Goal: Feedback & Contribution: Leave review/rating

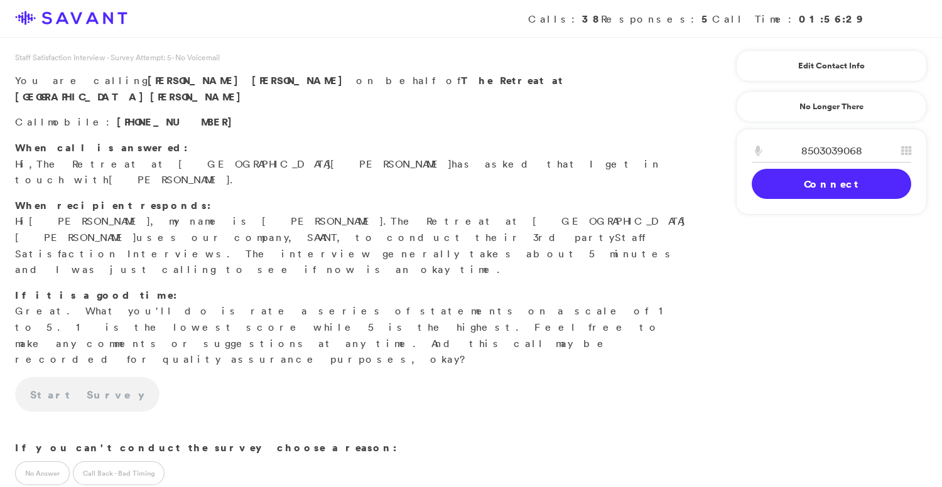
click at [816, 178] on link "Connect" at bounding box center [830, 184] width 159 height 30
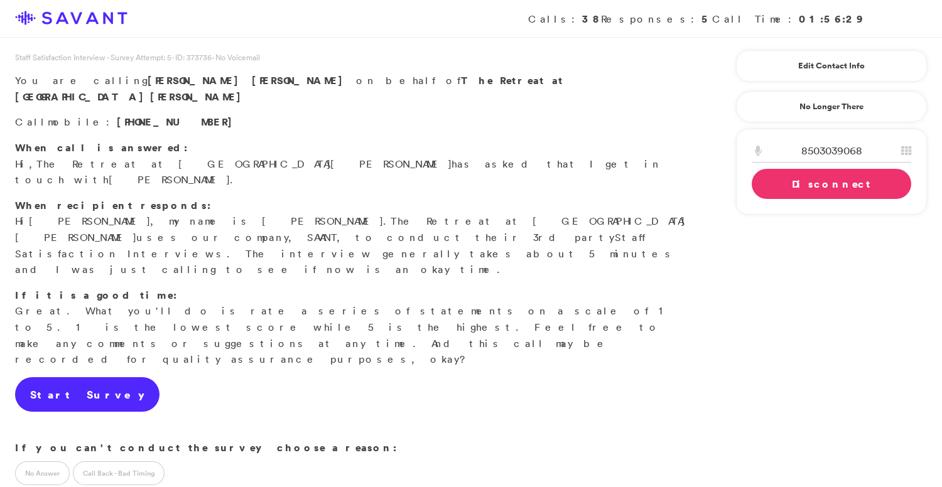
click at [85, 377] on link "Start Survey" at bounding box center [87, 394] width 144 height 35
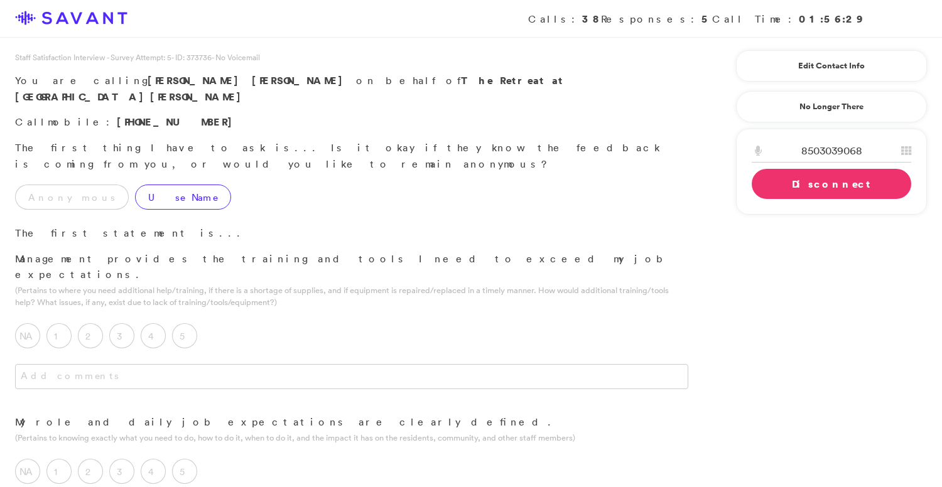
click at [135, 185] on label "Use Name" at bounding box center [183, 197] width 96 height 25
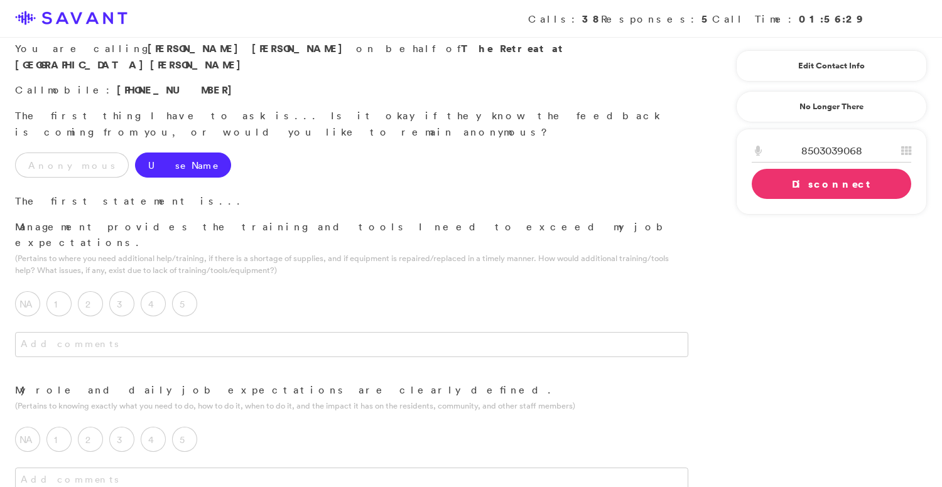
scroll to position [43, 0]
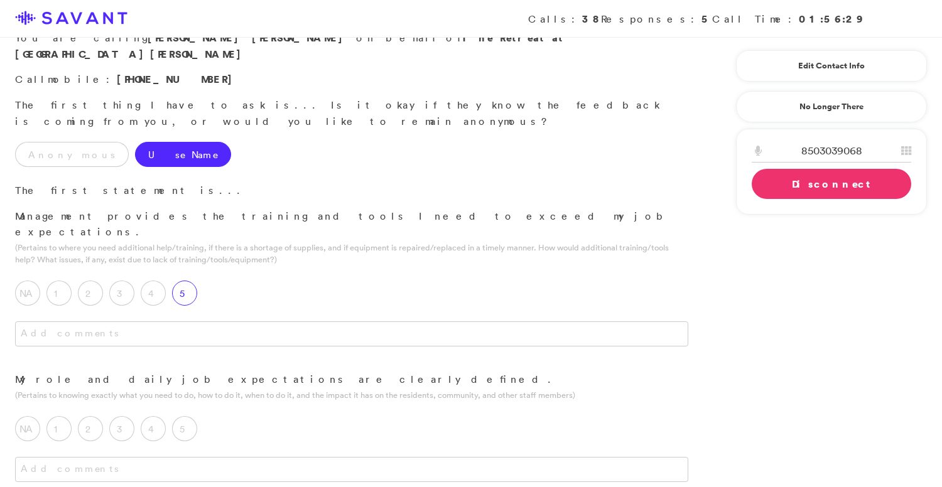
click at [184, 281] on label "5" at bounding box center [184, 293] width 25 height 25
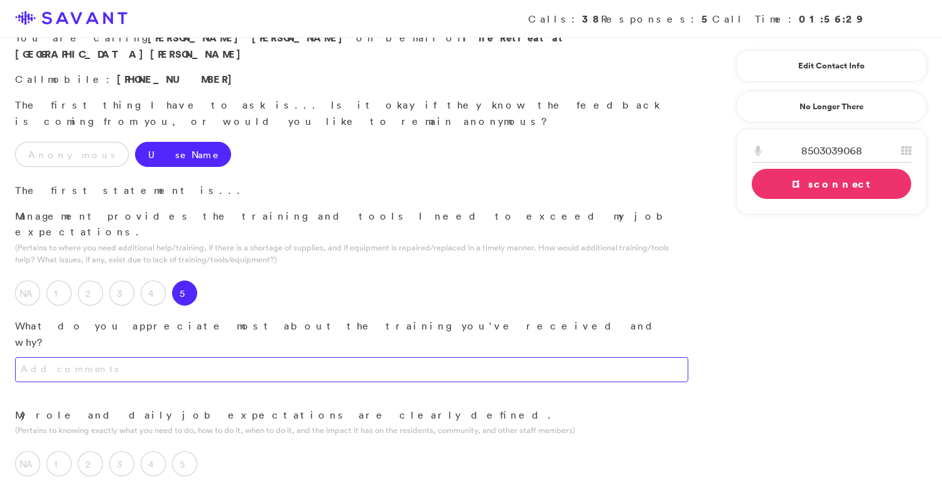
click at [207, 357] on textarea at bounding box center [351, 369] width 673 height 25
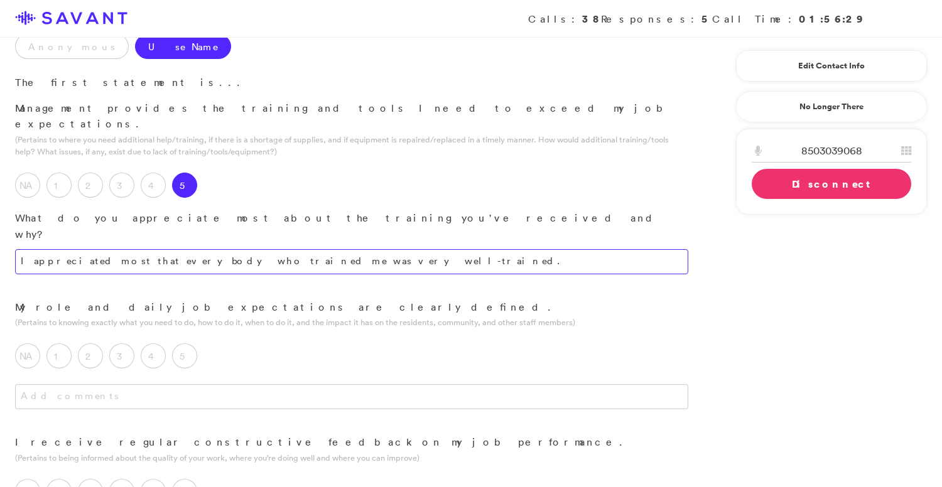
scroll to position [154, 0]
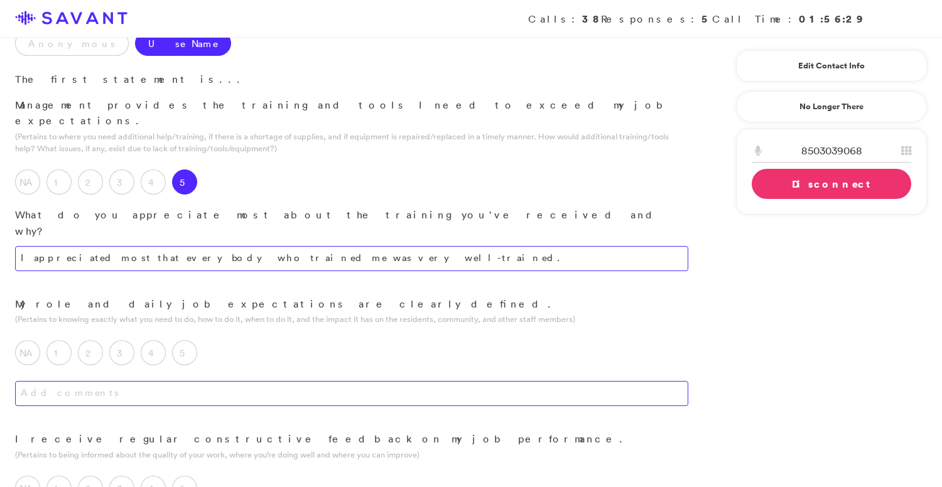
type textarea "I appreciated most that everybody who trained me was very well-trained."
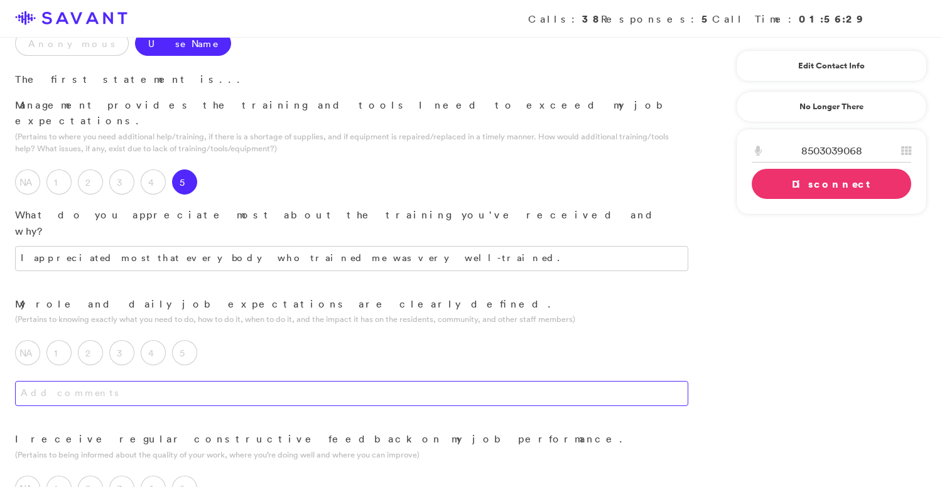
click at [284, 381] on textarea at bounding box center [351, 393] width 673 height 25
click at [186, 340] on label "5" at bounding box center [184, 352] width 25 height 25
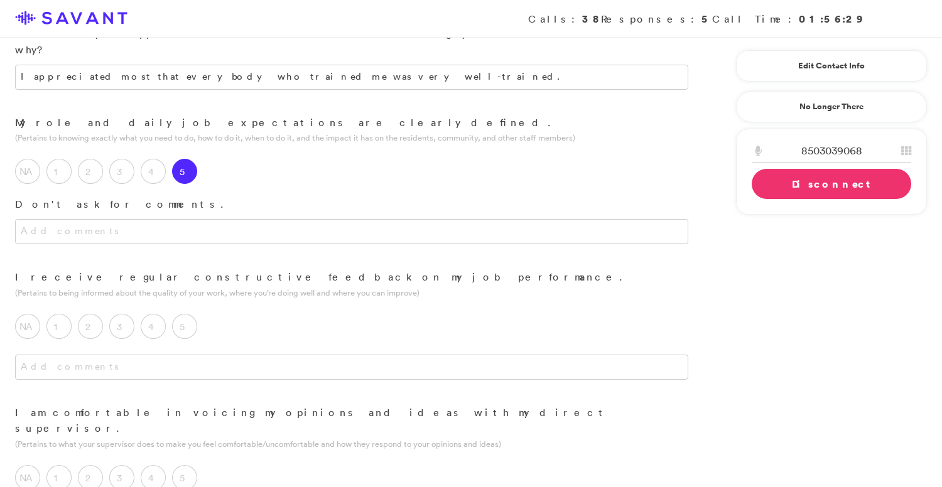
scroll to position [337, 0]
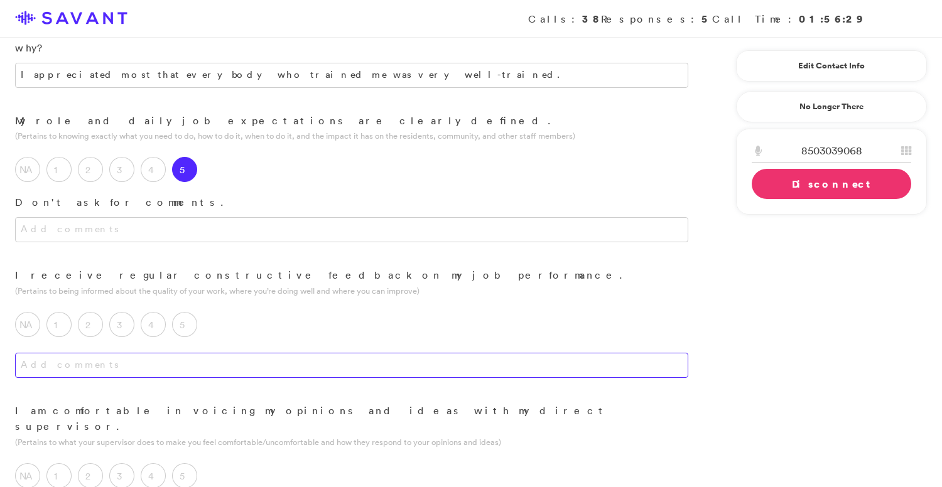
click at [168, 353] on textarea at bounding box center [351, 365] width 673 height 25
drag, startPoint x: 139, startPoint y: 301, endPoint x: 124, endPoint y: 301, distance: 14.4
click at [124, 353] on textarea "I am PRN, so I work only 1-2 days per month." at bounding box center [351, 365] width 673 height 25
type textarea "I am PRN, so I work only one to two days per month."
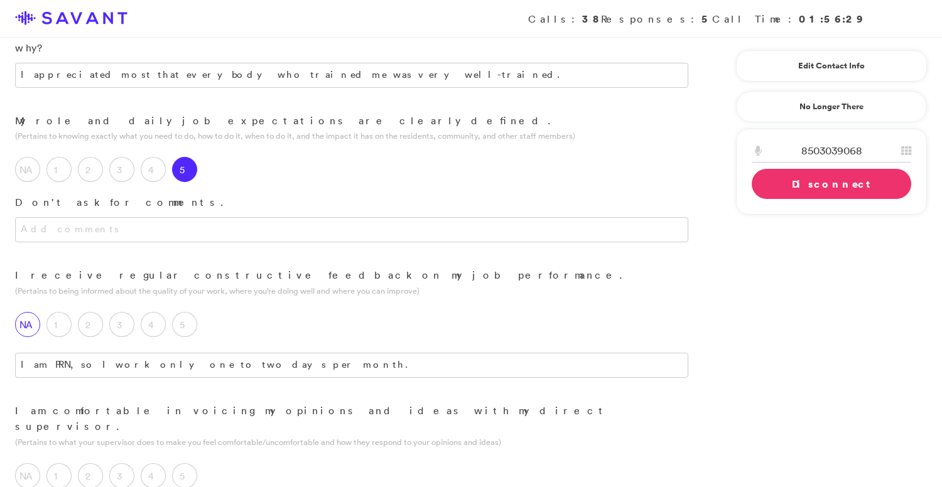
click at [35, 312] on label "NA" at bounding box center [27, 324] width 25 height 25
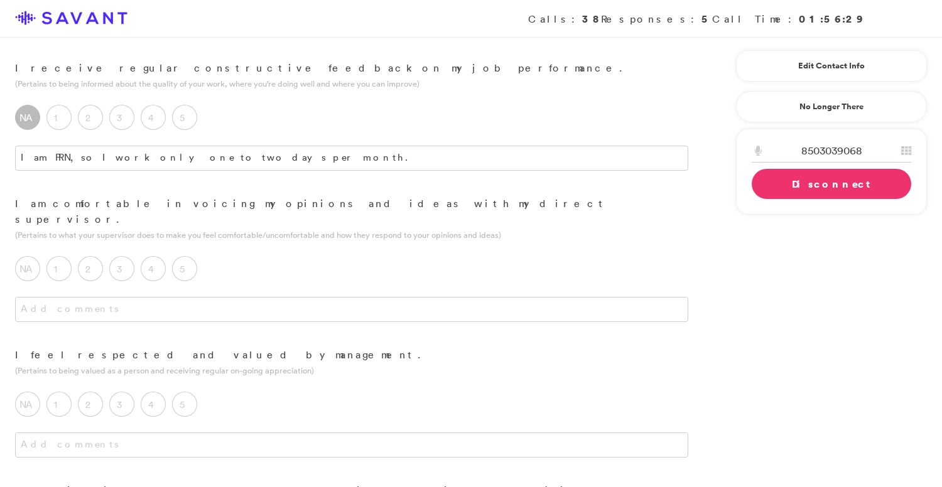
scroll to position [545, 0]
click at [193, 256] on label "5" at bounding box center [184, 268] width 25 height 25
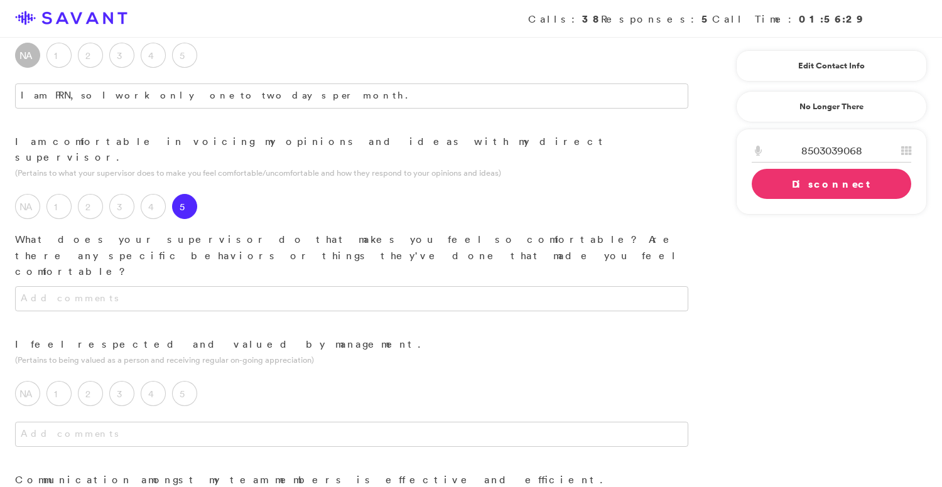
scroll to position [608, 0]
click at [262, 285] on textarea at bounding box center [351, 297] width 673 height 25
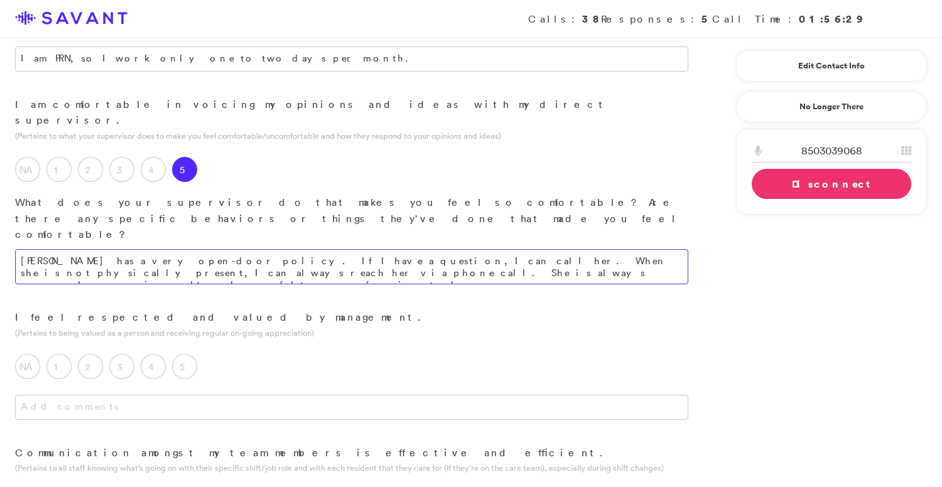
scroll to position [677, 0]
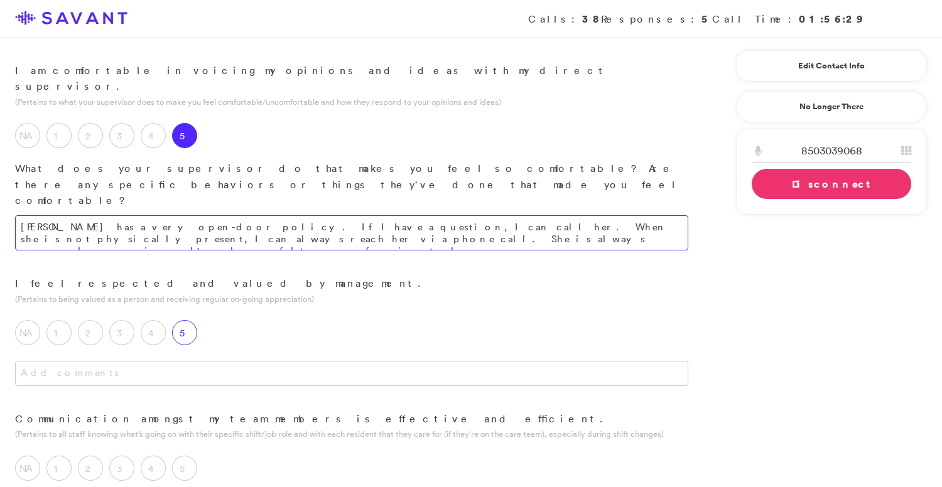
type textarea "[PERSON_NAME] has a very open-door policy. If I have a question, I can call her…"
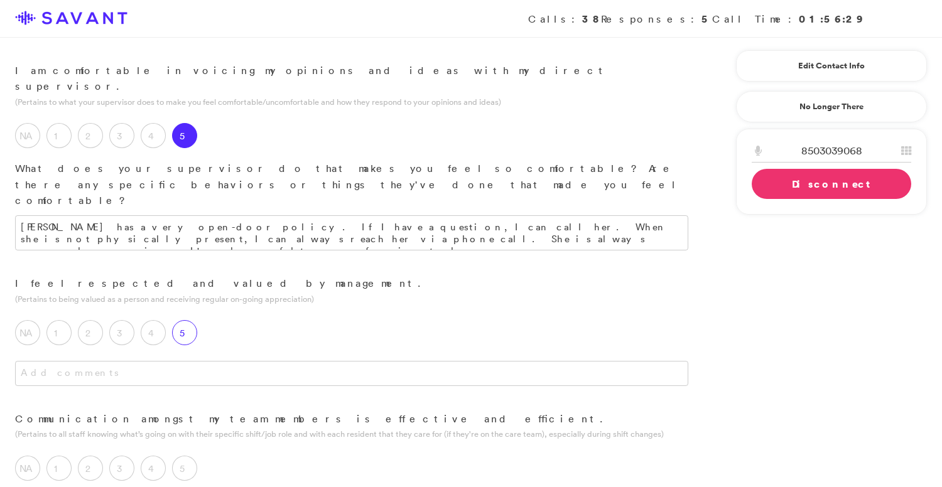
click at [190, 320] on label "5" at bounding box center [184, 332] width 25 height 25
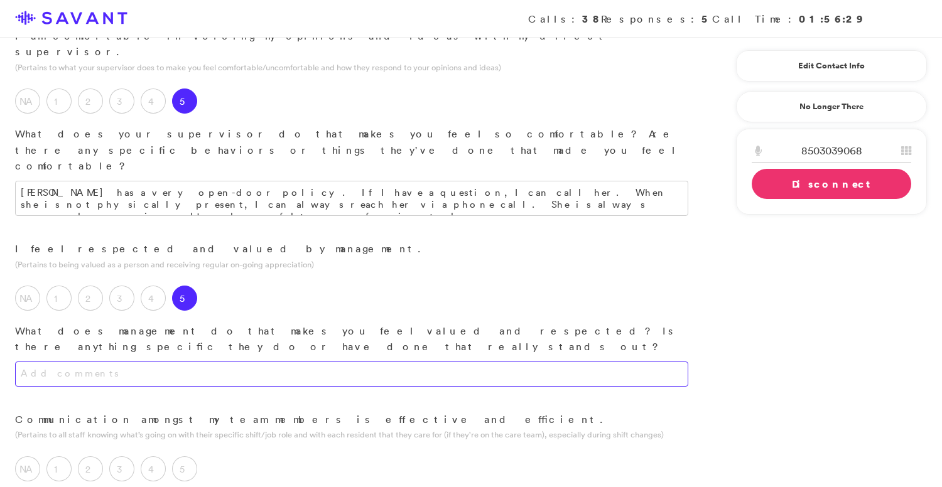
scroll to position [721, 0]
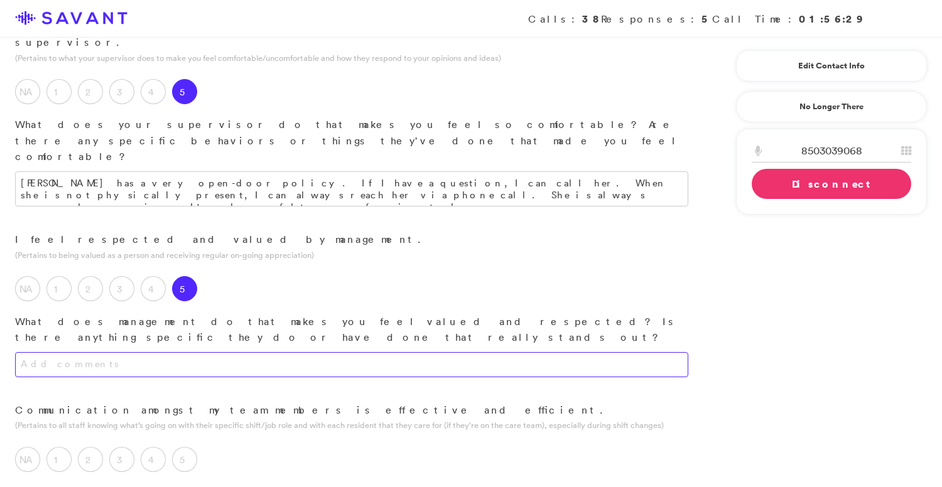
click at [237, 352] on textarea at bounding box center [351, 364] width 673 height 25
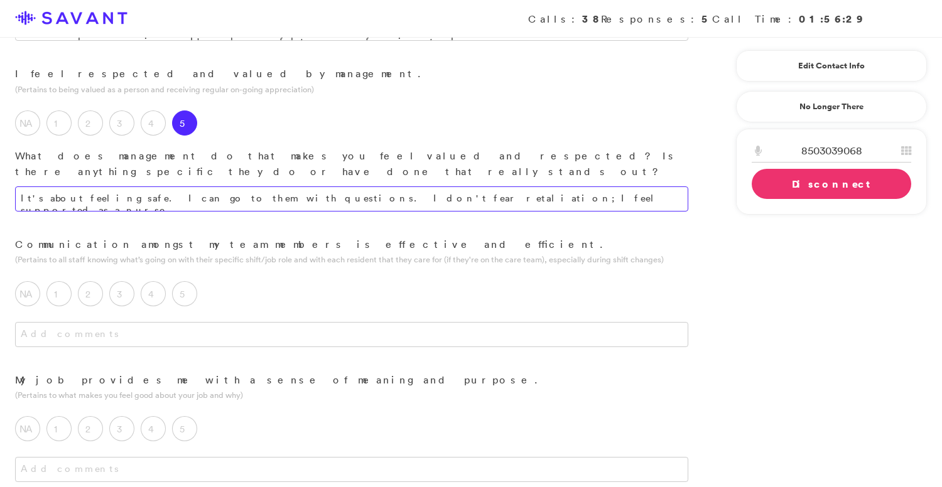
scroll to position [894, 0]
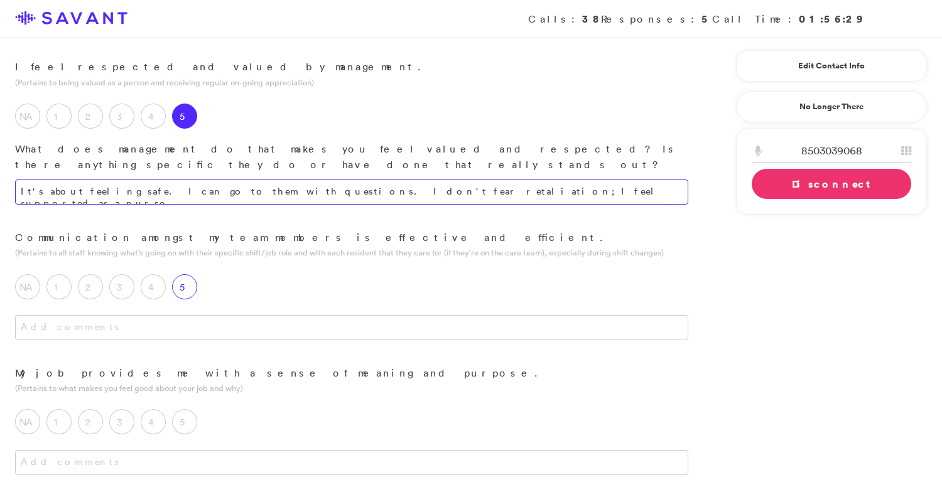
type textarea "It's about feeling safe. I can go to them with questions. I don't fear retaliat…"
click at [190, 274] on label "5" at bounding box center [184, 286] width 25 height 25
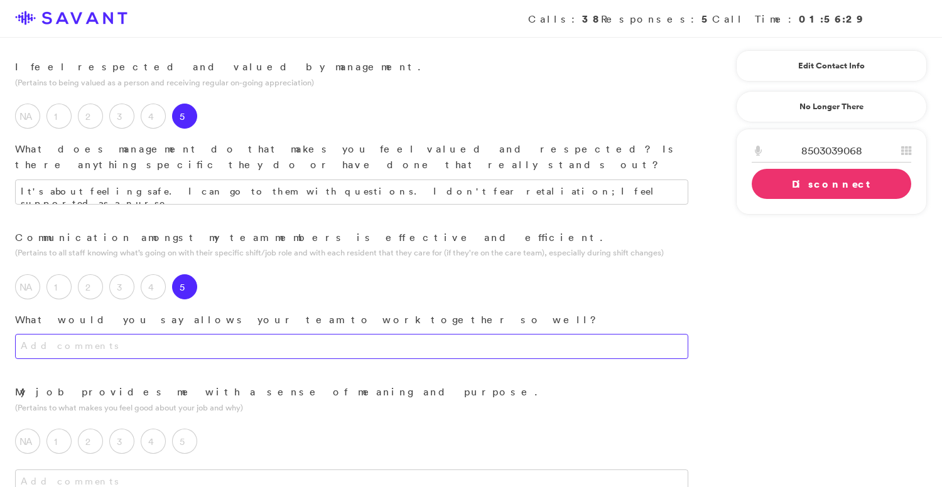
click at [206, 334] on textarea at bounding box center [351, 346] width 673 height 25
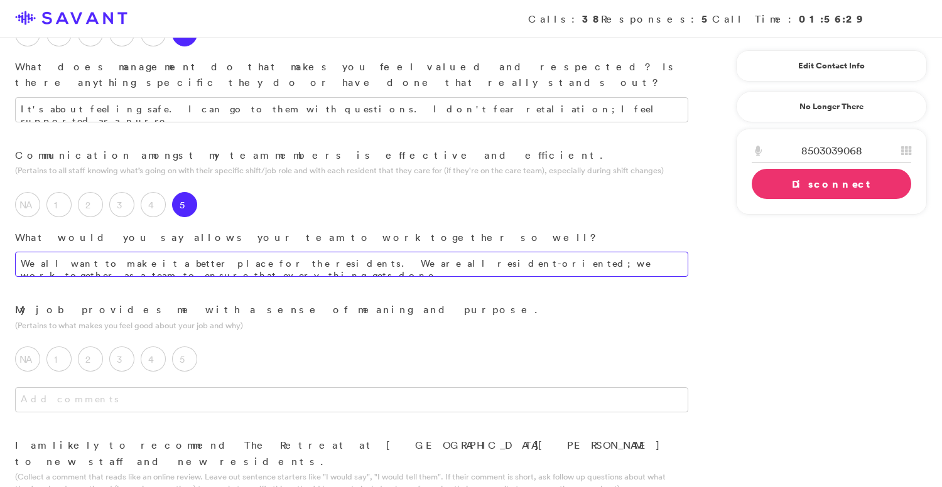
scroll to position [1015, 0]
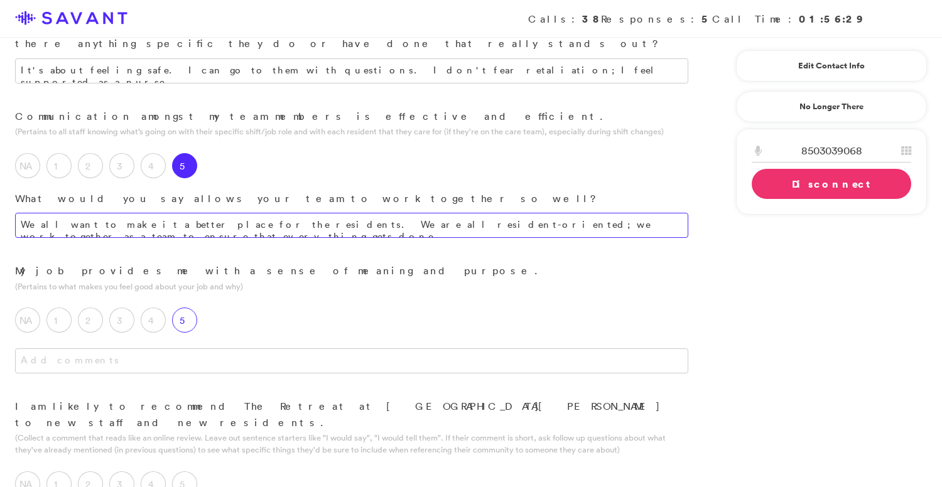
type textarea "We all want to make it a better place for the residents. We are all resident-or…"
click at [189, 308] on label "5" at bounding box center [184, 320] width 25 height 25
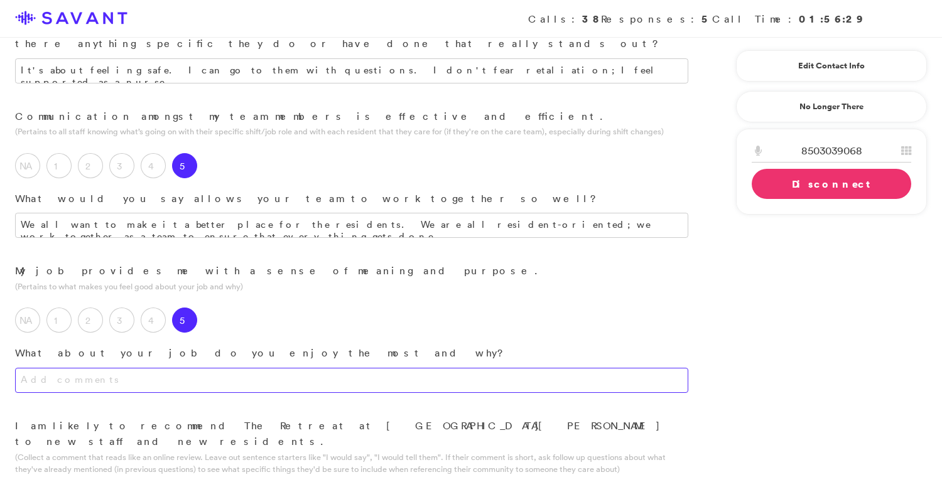
click at [210, 368] on textarea at bounding box center [351, 380] width 673 height 25
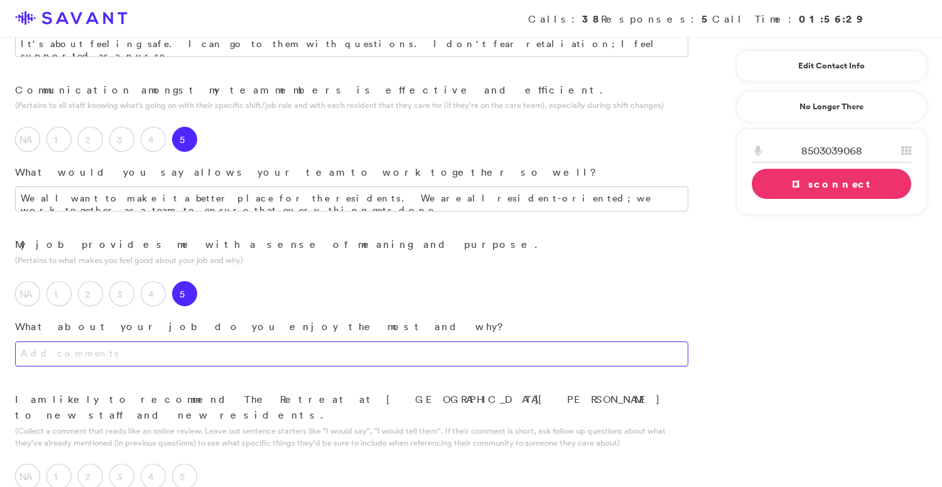
scroll to position [1042, 0]
click at [340, 341] on textarea "I feel that it's a good environment. I enjoy it when the residents are happy." at bounding box center [351, 353] width 673 height 25
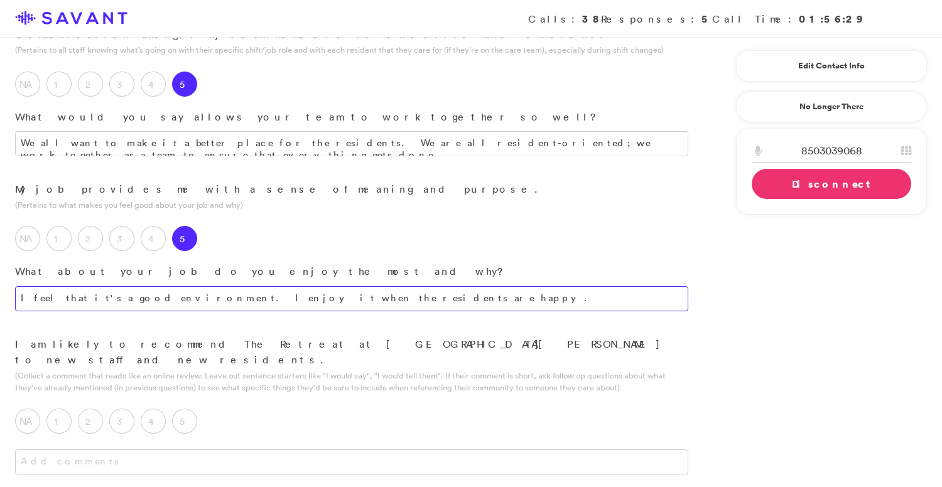
scroll to position [1099, 0]
type textarea "I feel that it's a good environment. I enjoy it when the residents are happy."
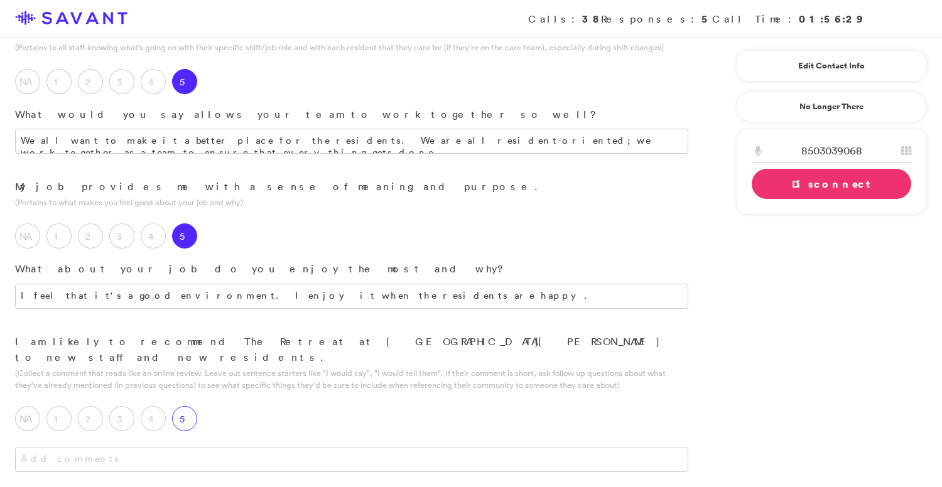
click at [189, 406] on label "5" at bounding box center [184, 418] width 25 height 25
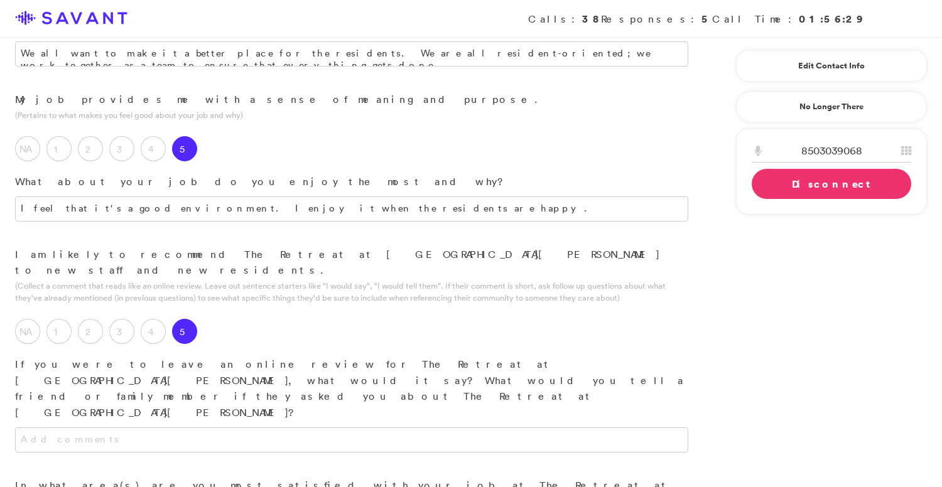
scroll to position [1241, 0]
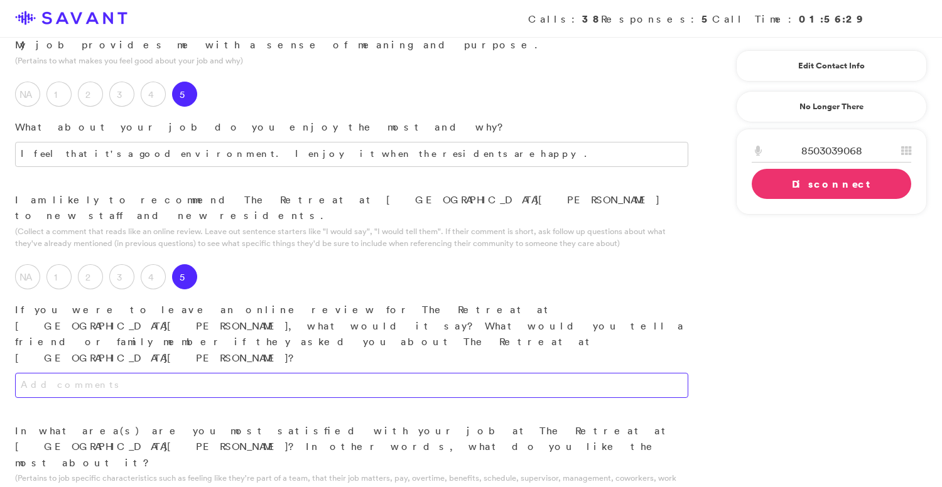
click at [254, 373] on textarea at bounding box center [351, 385] width 673 height 25
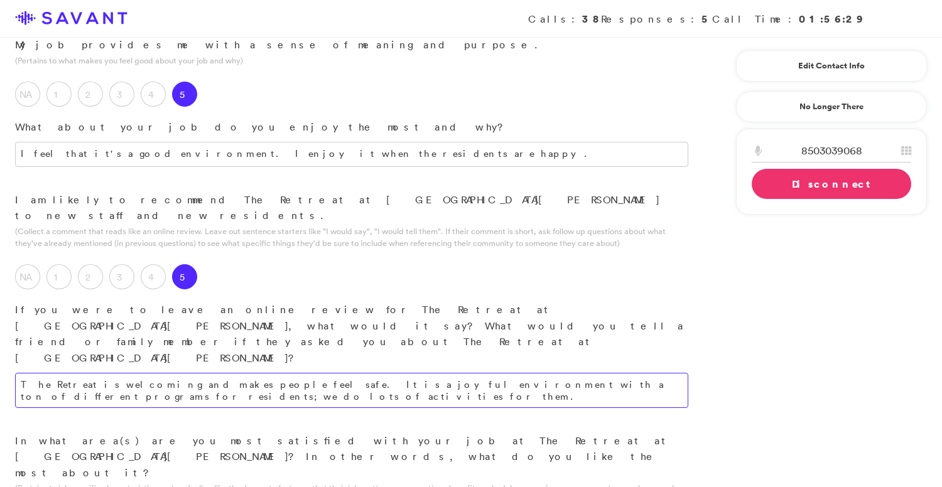
type textarea "The Retreat is welcoming and makes people feel safe. It is a joyful environment…"
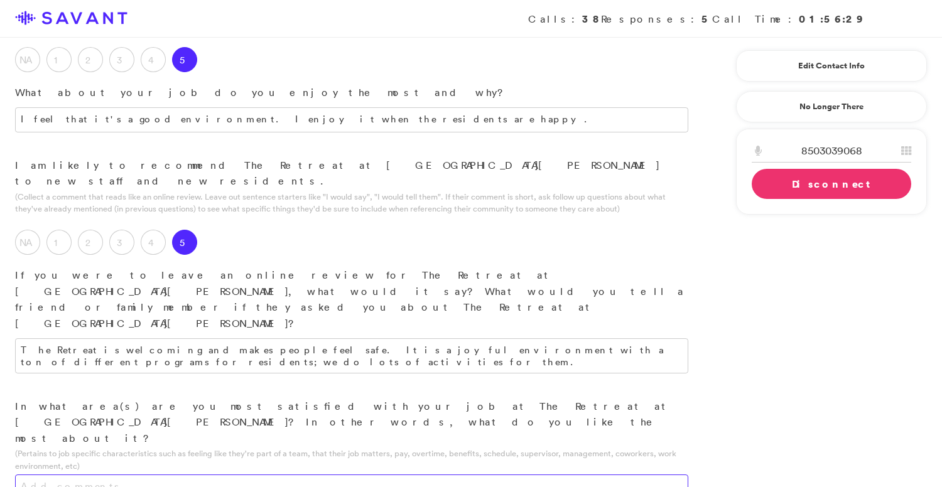
scroll to position [1278, 0]
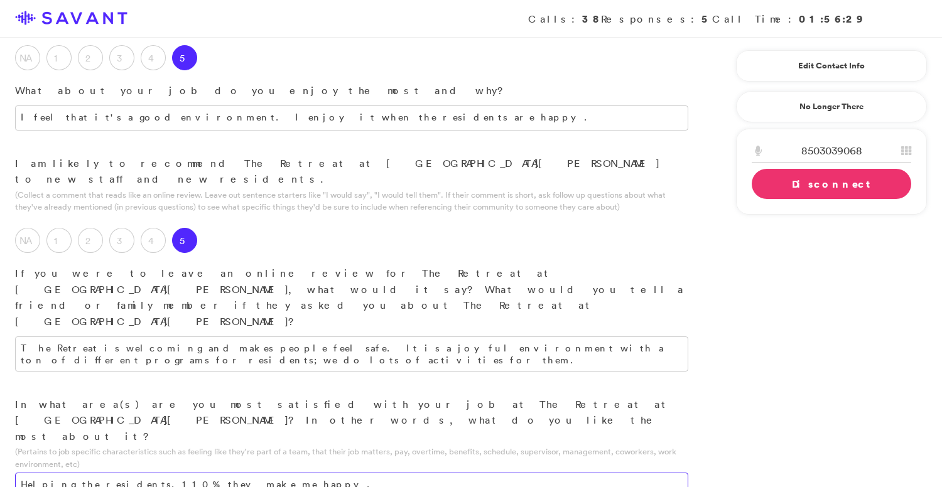
click at [113, 473] on textarea "Helping the residents, 110%, they make me happy." at bounding box center [351, 485] width 673 height 25
type textarea "Helping the residents 110%, they make me happy."
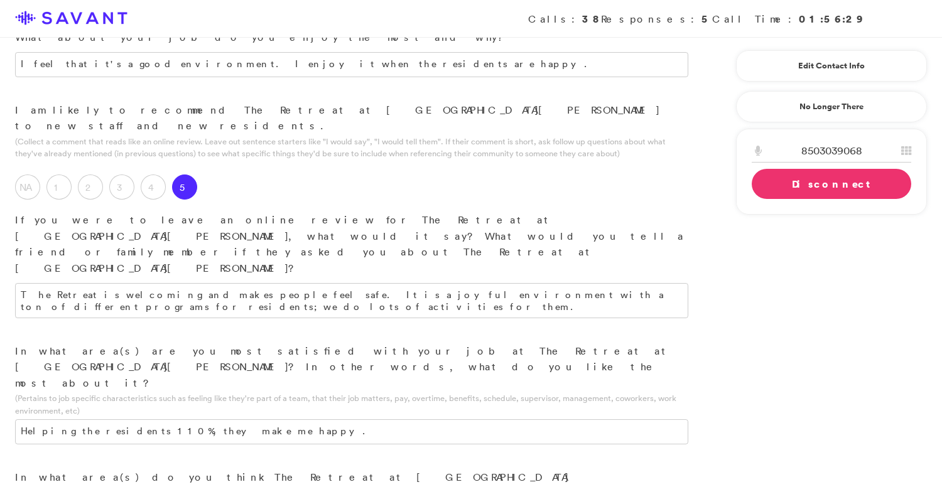
scroll to position [1336, 0]
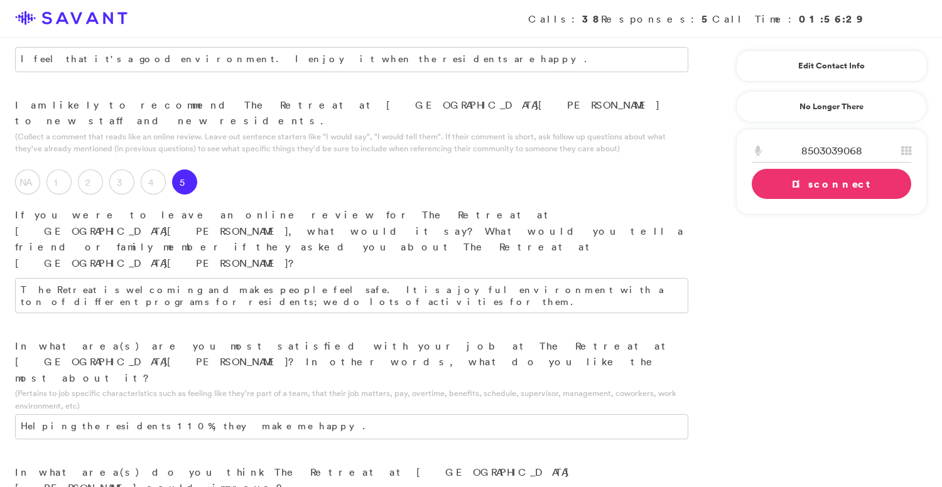
type textarea "I don't know what the staffing situation is at the moment"
drag, startPoint x: 272, startPoint y: 306, endPoint x: 13, endPoint y: 299, distance: 259.4
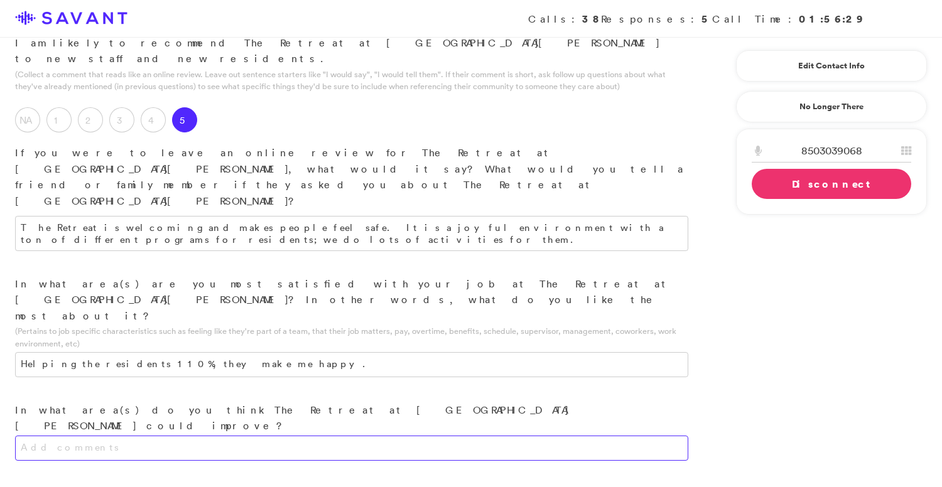
scroll to position [1399, 0]
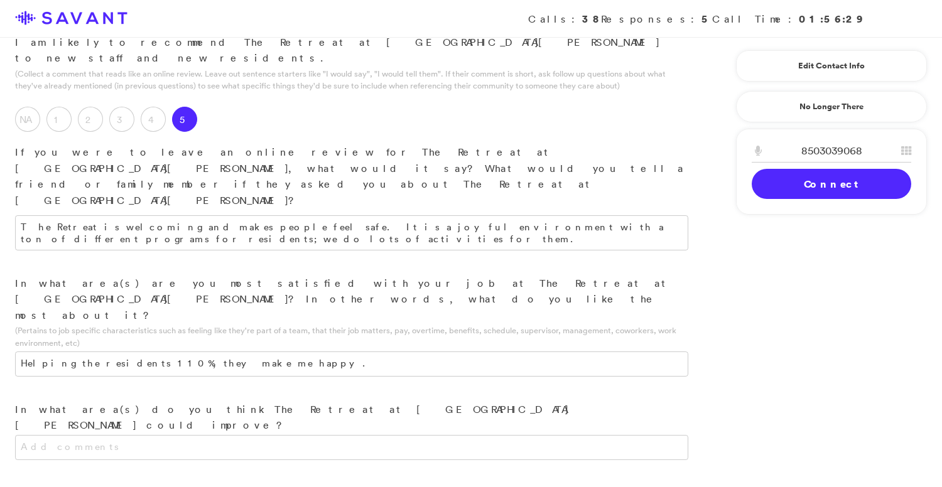
click at [787, 187] on link "Connect" at bounding box center [830, 184] width 159 height 30
click at [787, 188] on link "Disconnect" at bounding box center [830, 184] width 159 height 30
